Goal: Information Seeking & Learning: Learn about a topic

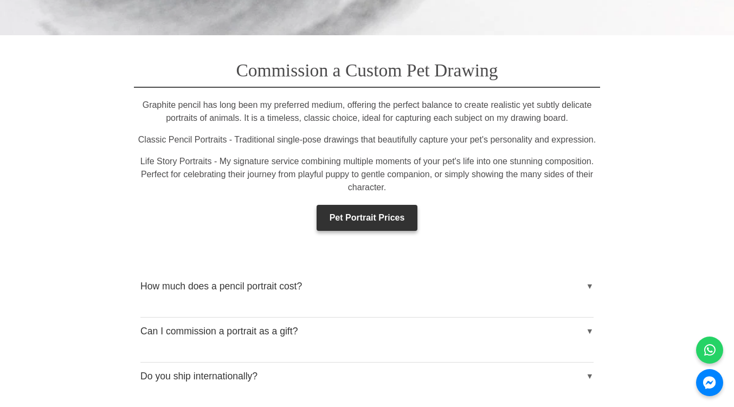
scroll to position [1567, 0]
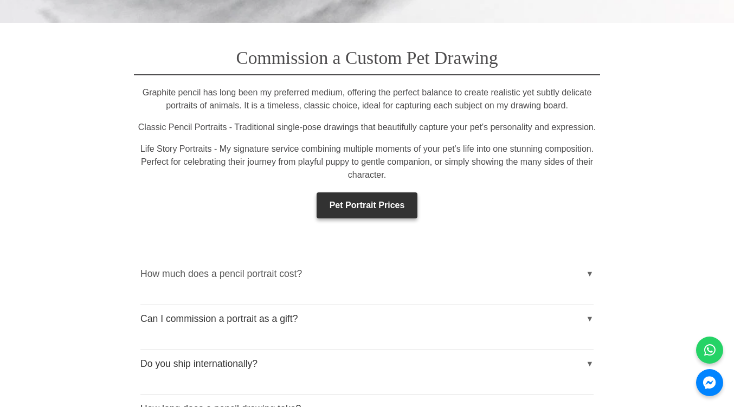
click at [394, 265] on button "How much does a pencil portrait cost?" at bounding box center [366, 273] width 453 height 27
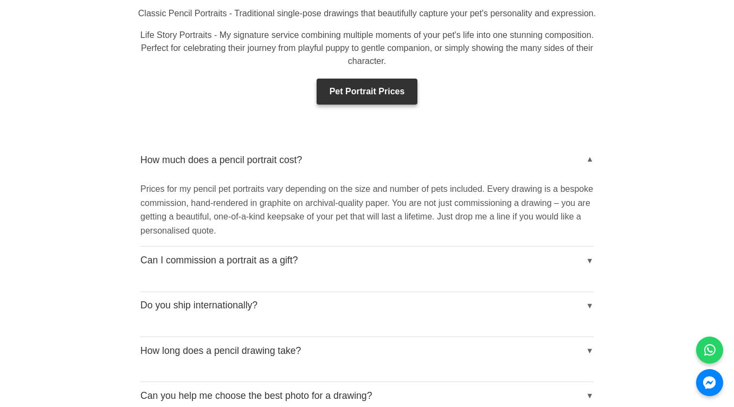
scroll to position [1681, 0]
click at [341, 92] on link "Pet Portrait Prices" at bounding box center [367, 92] width 101 height 26
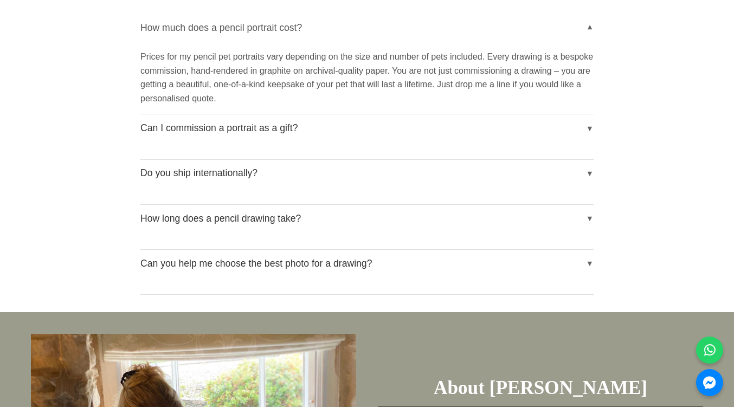
scroll to position [1825, 0]
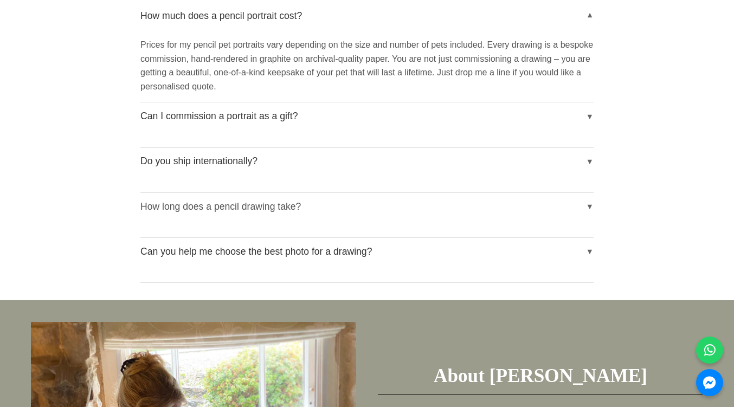
click at [285, 193] on button "How long does a pencil drawing take?" at bounding box center [366, 206] width 453 height 27
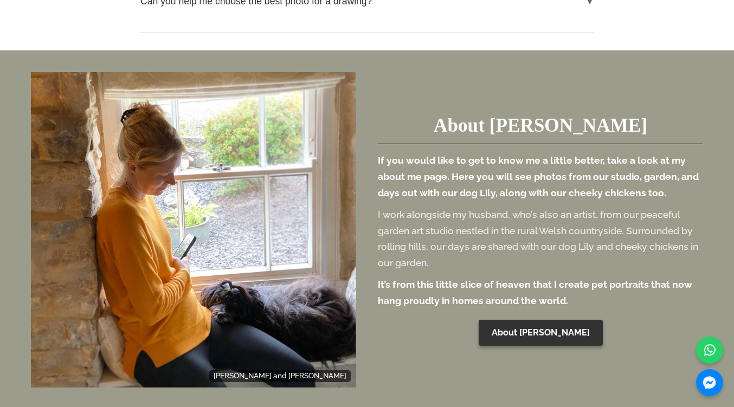
scroll to position [2083, 0]
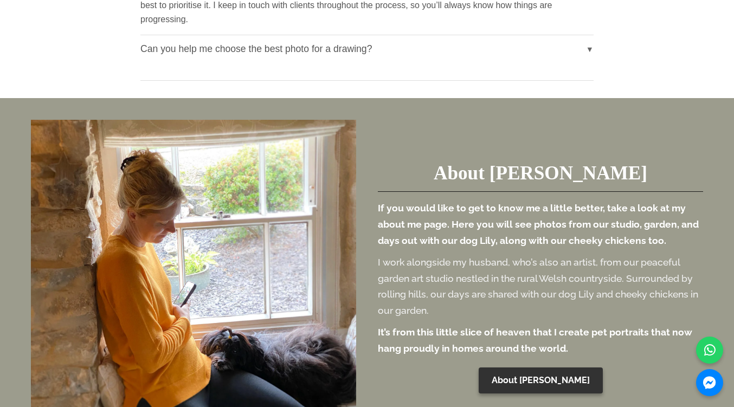
click at [263, 42] on button "Can you help me choose the best photo for a drawing?" at bounding box center [366, 48] width 453 height 27
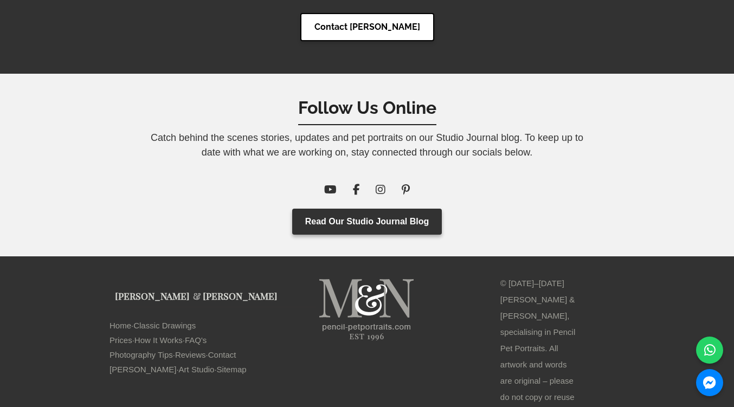
scroll to position [5363, 0]
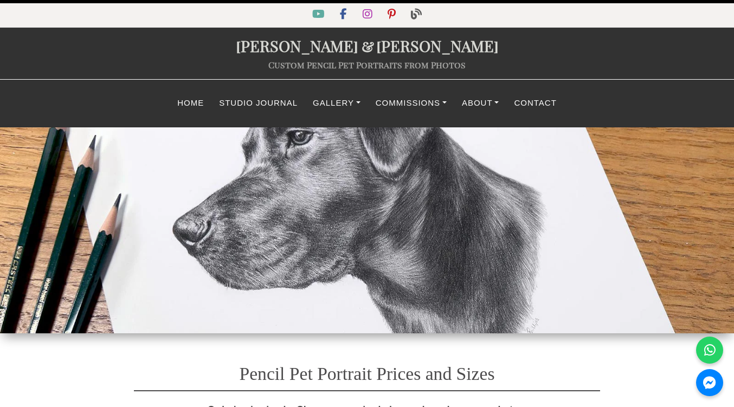
select select "GBP"
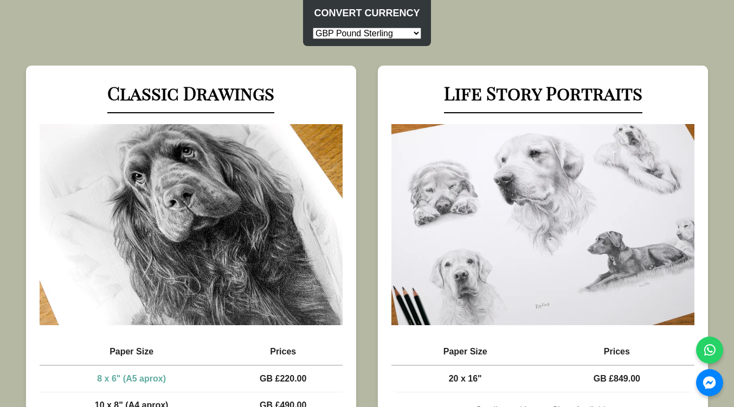
scroll to position [613, 0]
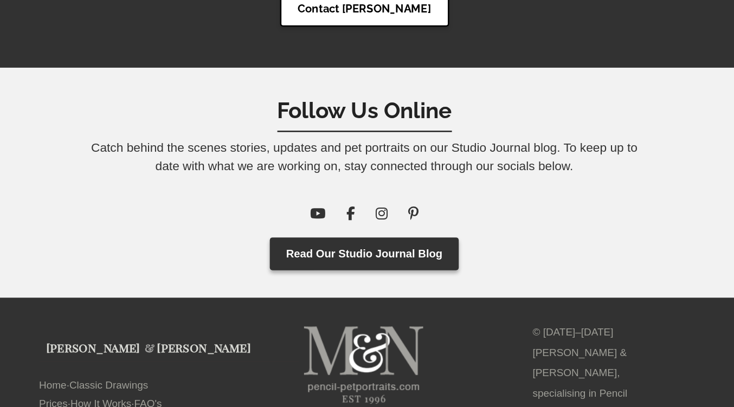
scroll to position [8372, 0]
click at [185, 397] on link "FAQ's" at bounding box center [196, 404] width 22 height 15
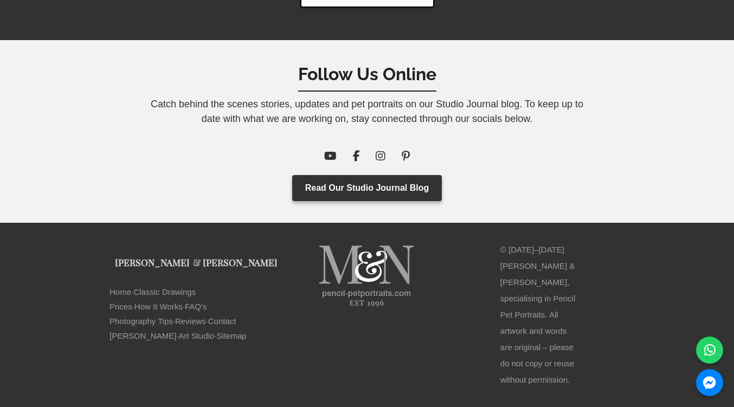
scroll to position [3965, 0]
click at [152, 328] on link "Photography Tips" at bounding box center [140, 321] width 63 height 15
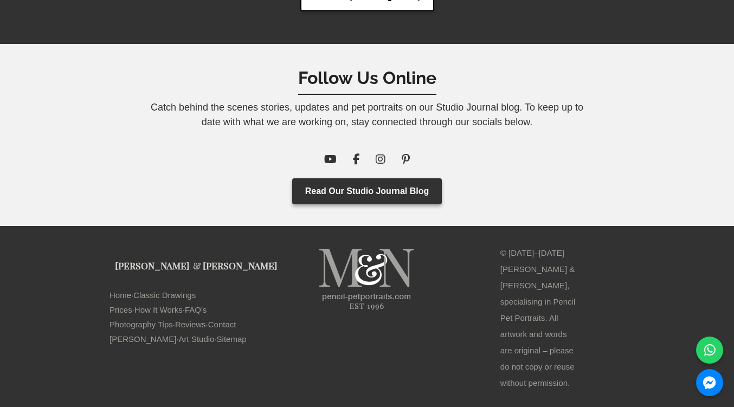
scroll to position [3079, 0]
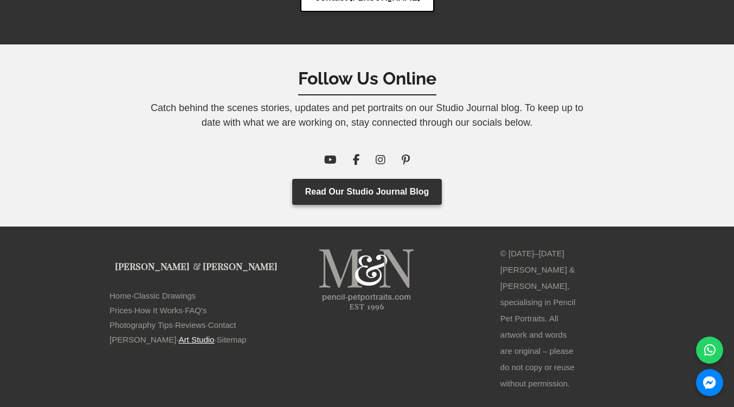
click at [179, 347] on link "Art Studio" at bounding box center [197, 339] width 36 height 15
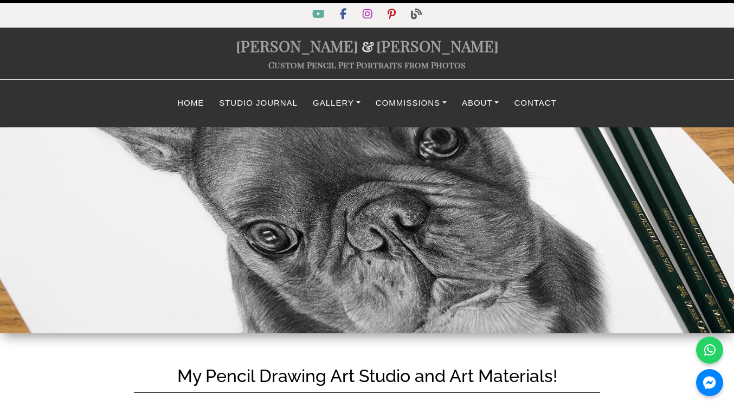
click at [434, 51] on link "Melanie & Nicholas" at bounding box center [367, 45] width 263 height 21
